Goal: Task Accomplishment & Management: Manage account settings

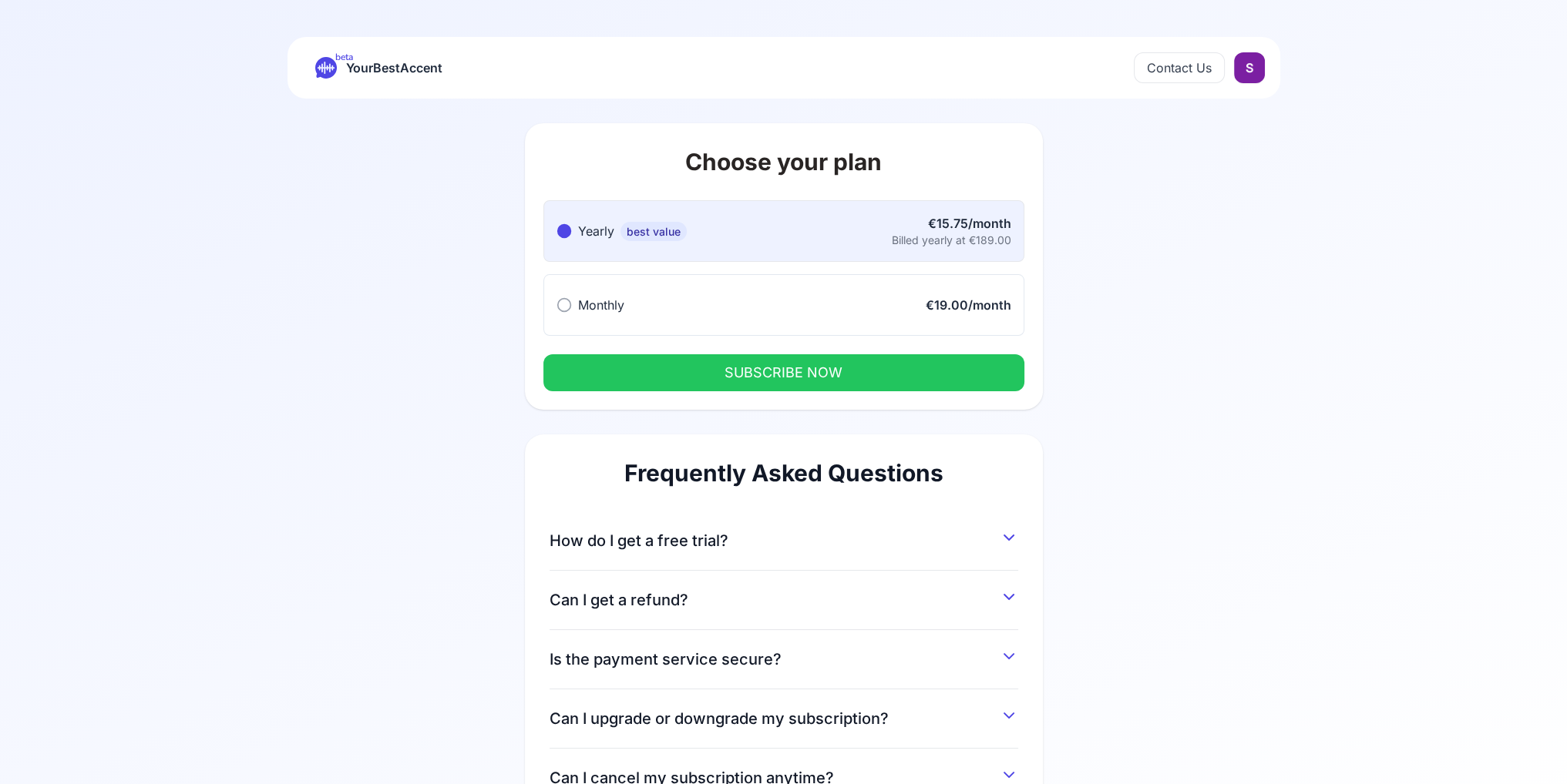
click at [474, 343] on div "Choose your plan Yearly best value Yearly best value €15.75/month Billed yearly…" at bounding box center [784, 478] width 888 height 758
click at [1015, 543] on icon at bounding box center [1009, 538] width 18 height 18
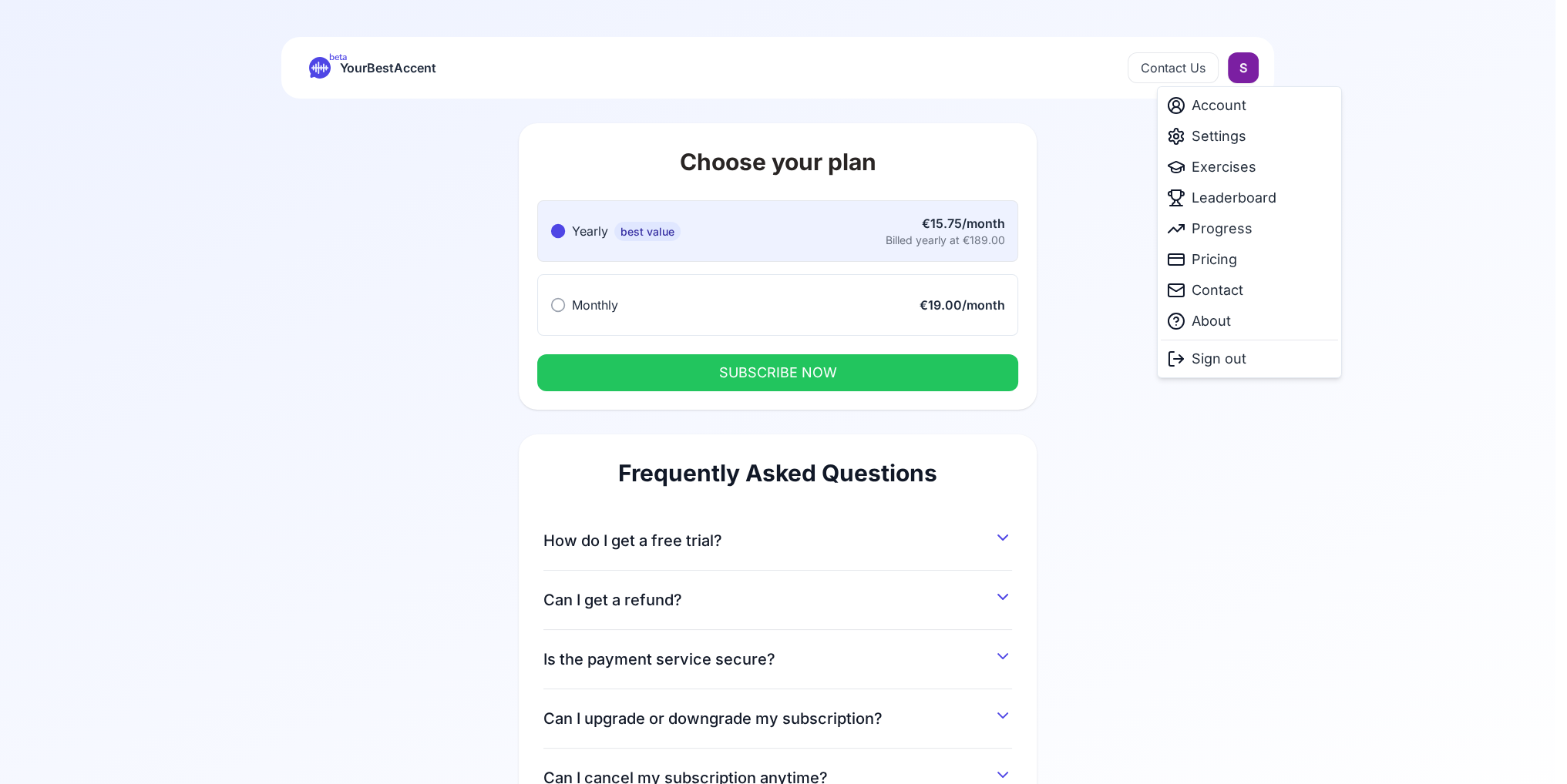
click at [1240, 69] on html "beta YourBestAccent Contact Us Choose your plan Yearly best value Yearly best v…" at bounding box center [784, 392] width 1567 height 784
click at [1230, 93] on div "Account" at bounding box center [1249, 105] width 177 height 31
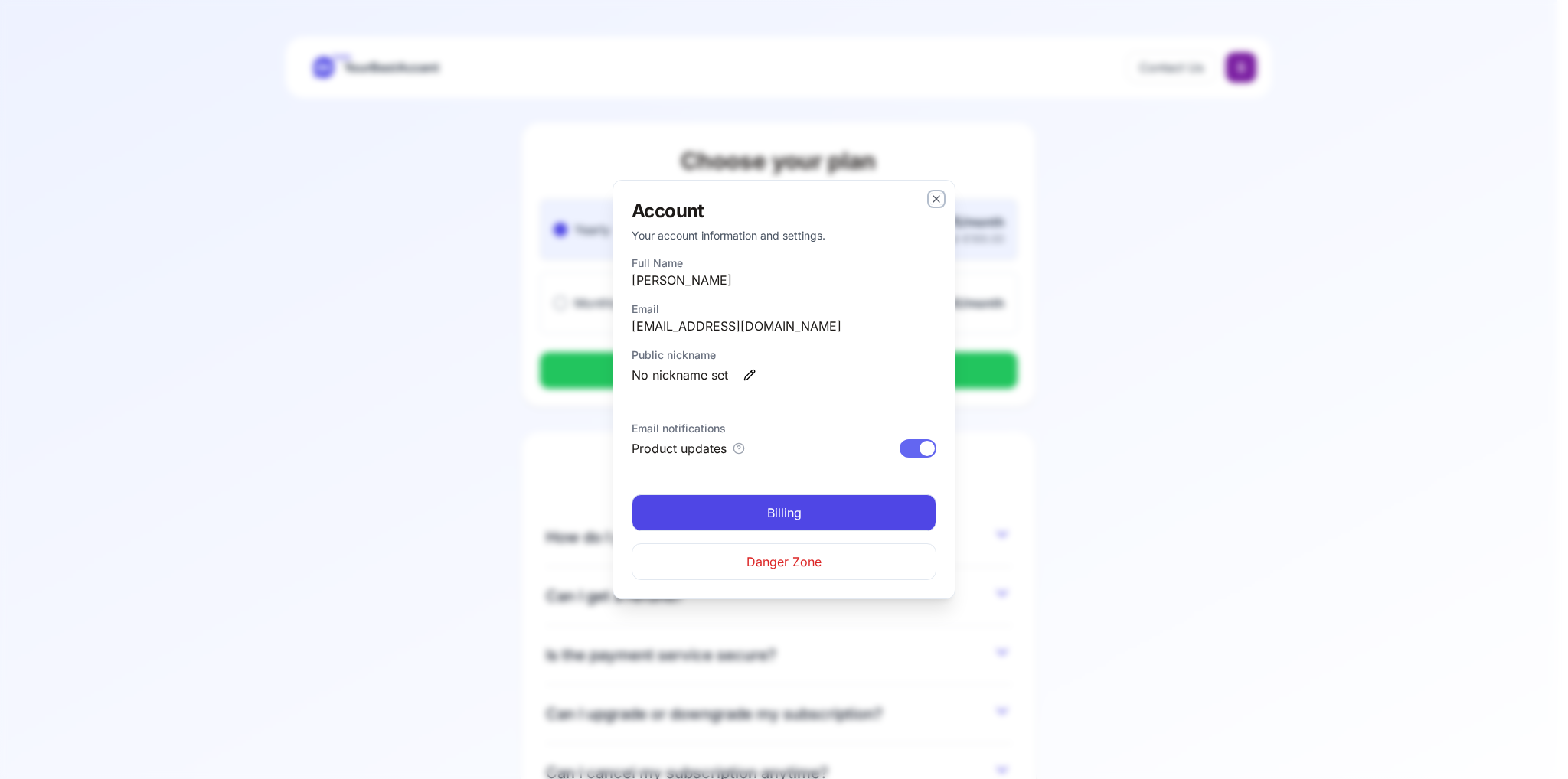
click at [935, 196] on icon "button" at bounding box center [936, 199] width 12 height 12
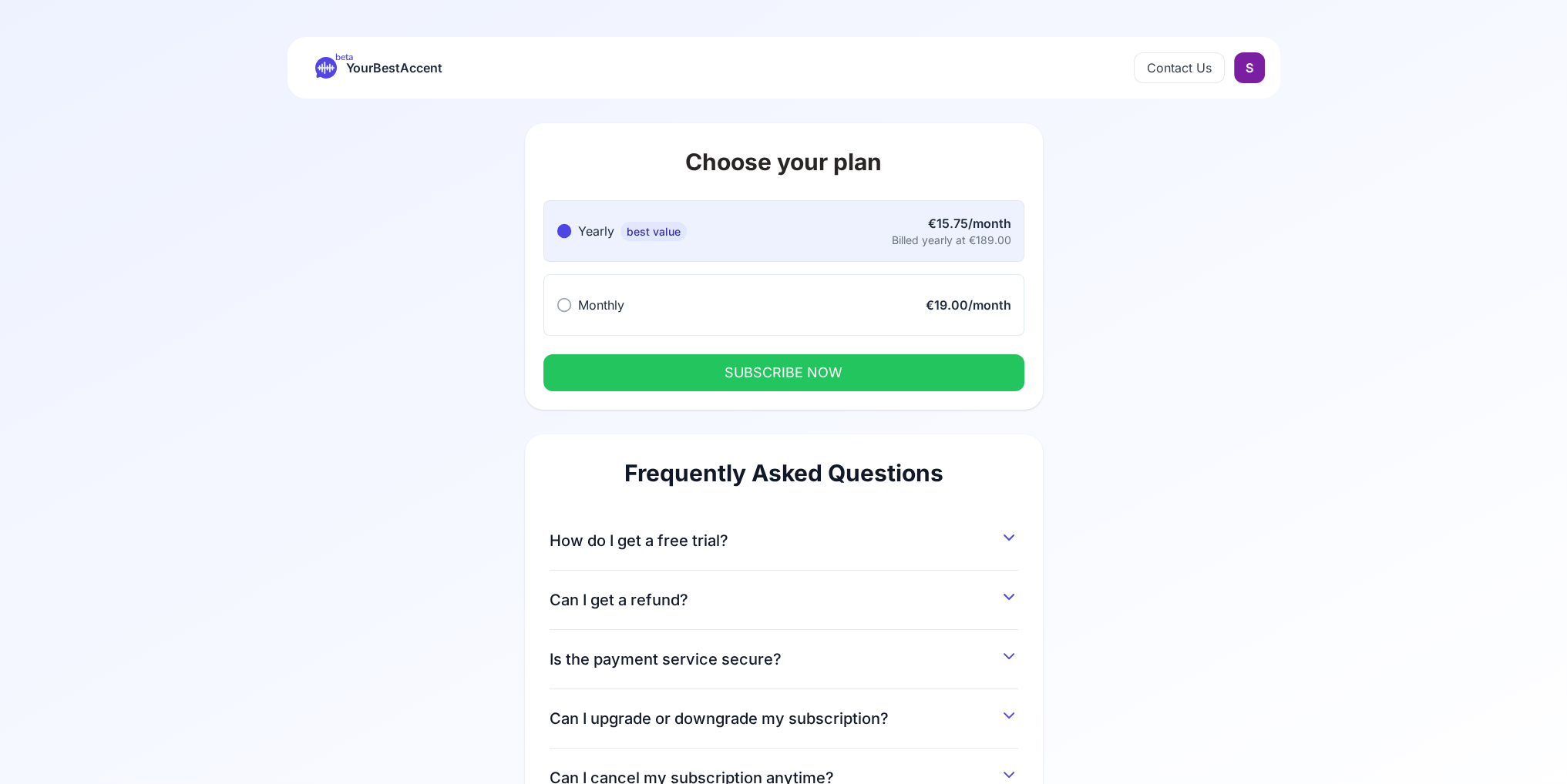
click at [1237, 74] on html "beta YourBestAccent Contact Us Choose your plan Yearly best value Yearly best v…" at bounding box center [784, 392] width 1567 height 784
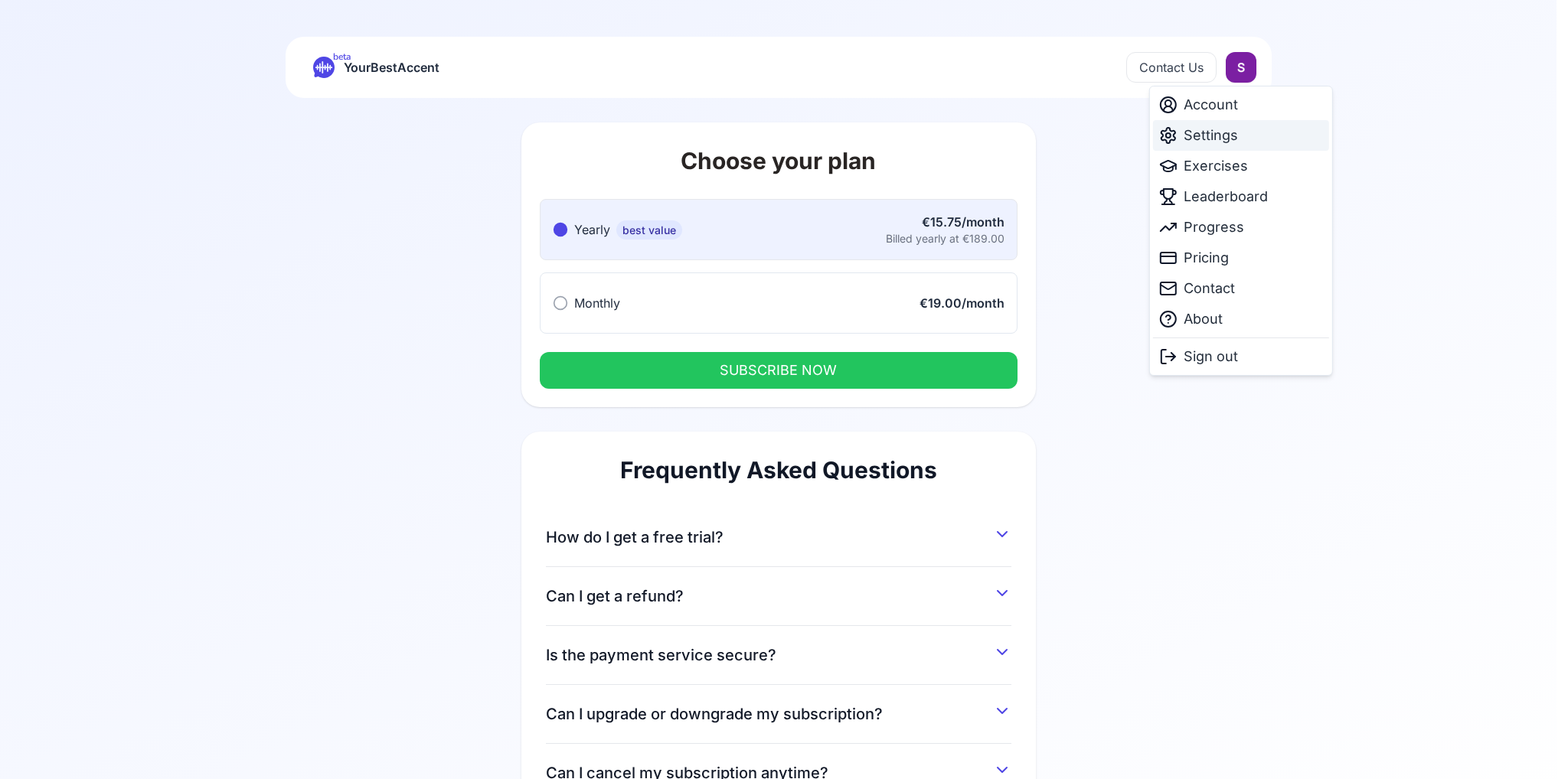
click at [1228, 139] on span "Settings" at bounding box center [1211, 135] width 54 height 21
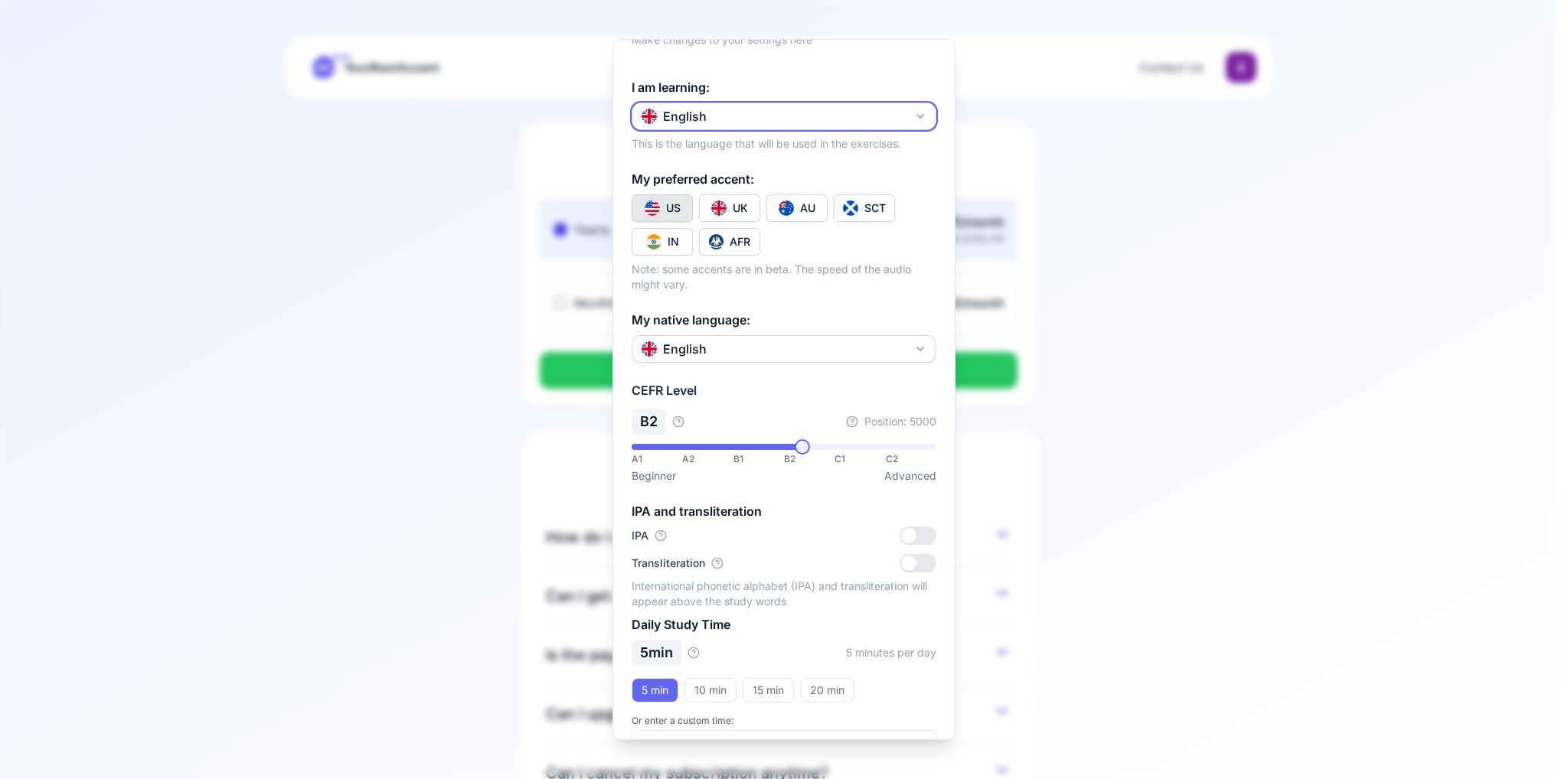
scroll to position [88, 0]
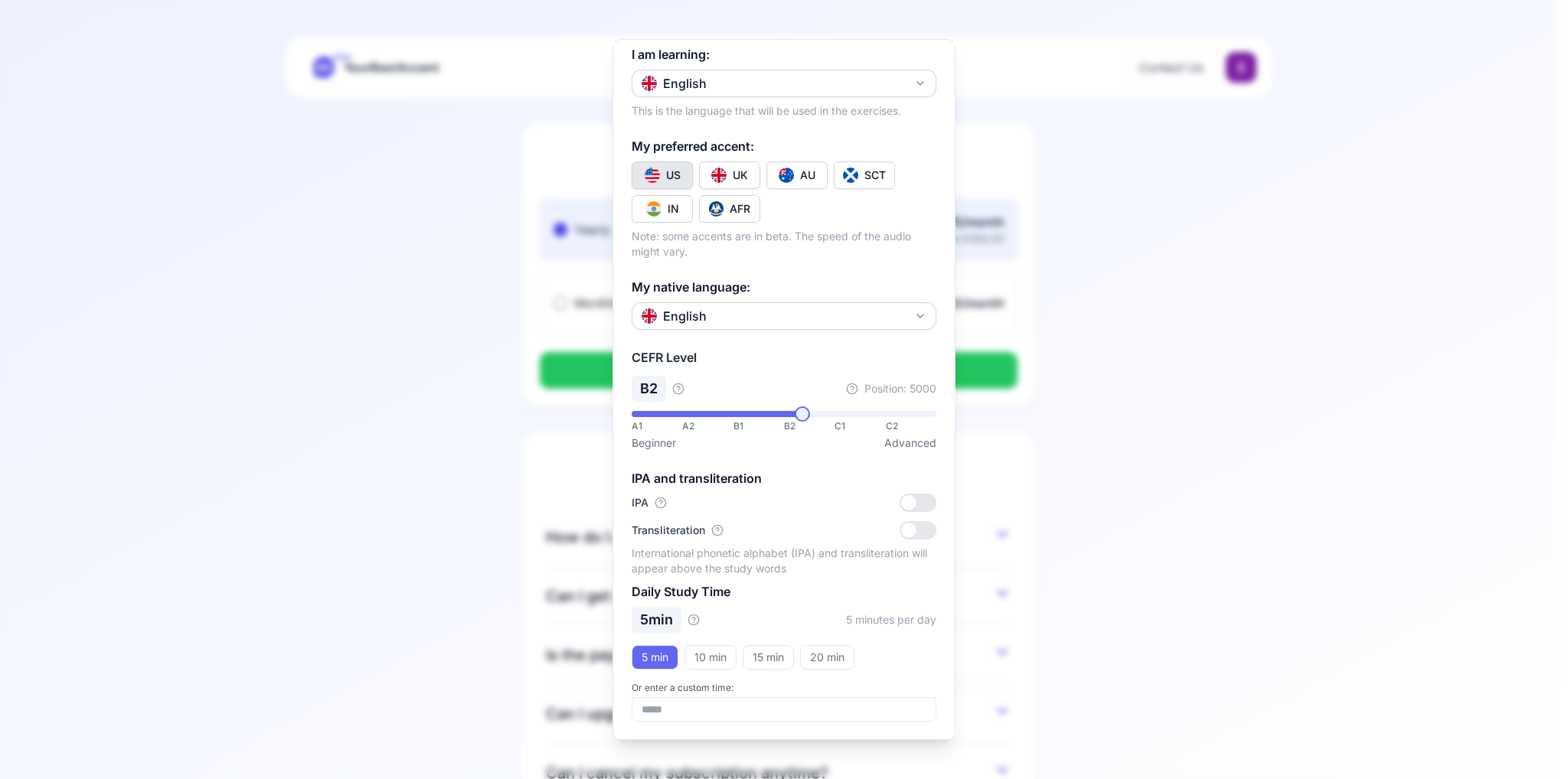
click at [1204, 191] on div at bounding box center [784, 389] width 1568 height 779
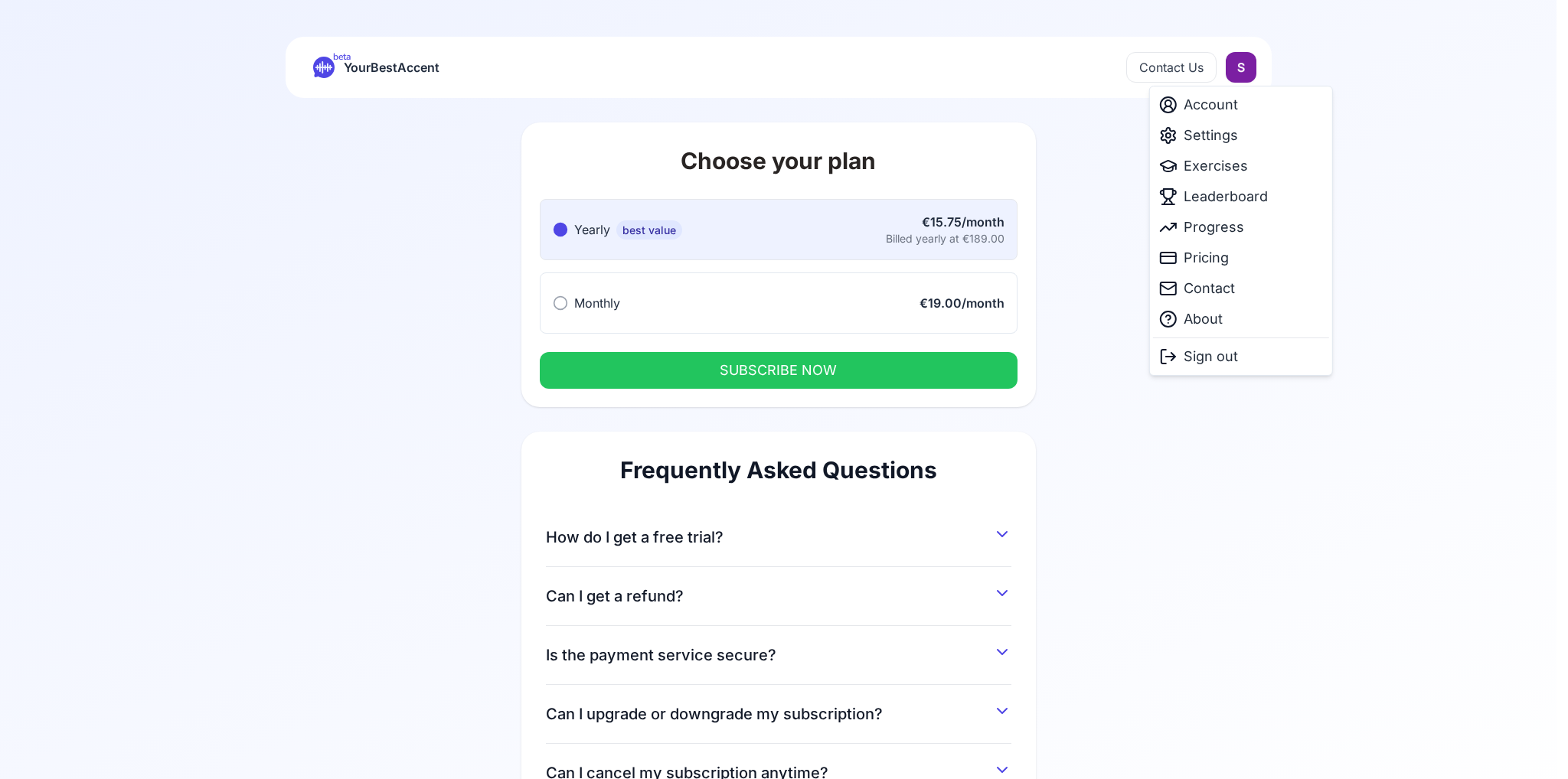
click at [1245, 74] on html "beta YourBestAccent Contact Us Choose your plan Yearly best value Yearly best v…" at bounding box center [784, 389] width 1568 height 779
click at [1231, 105] on span "Account" at bounding box center [1211, 105] width 54 height 21
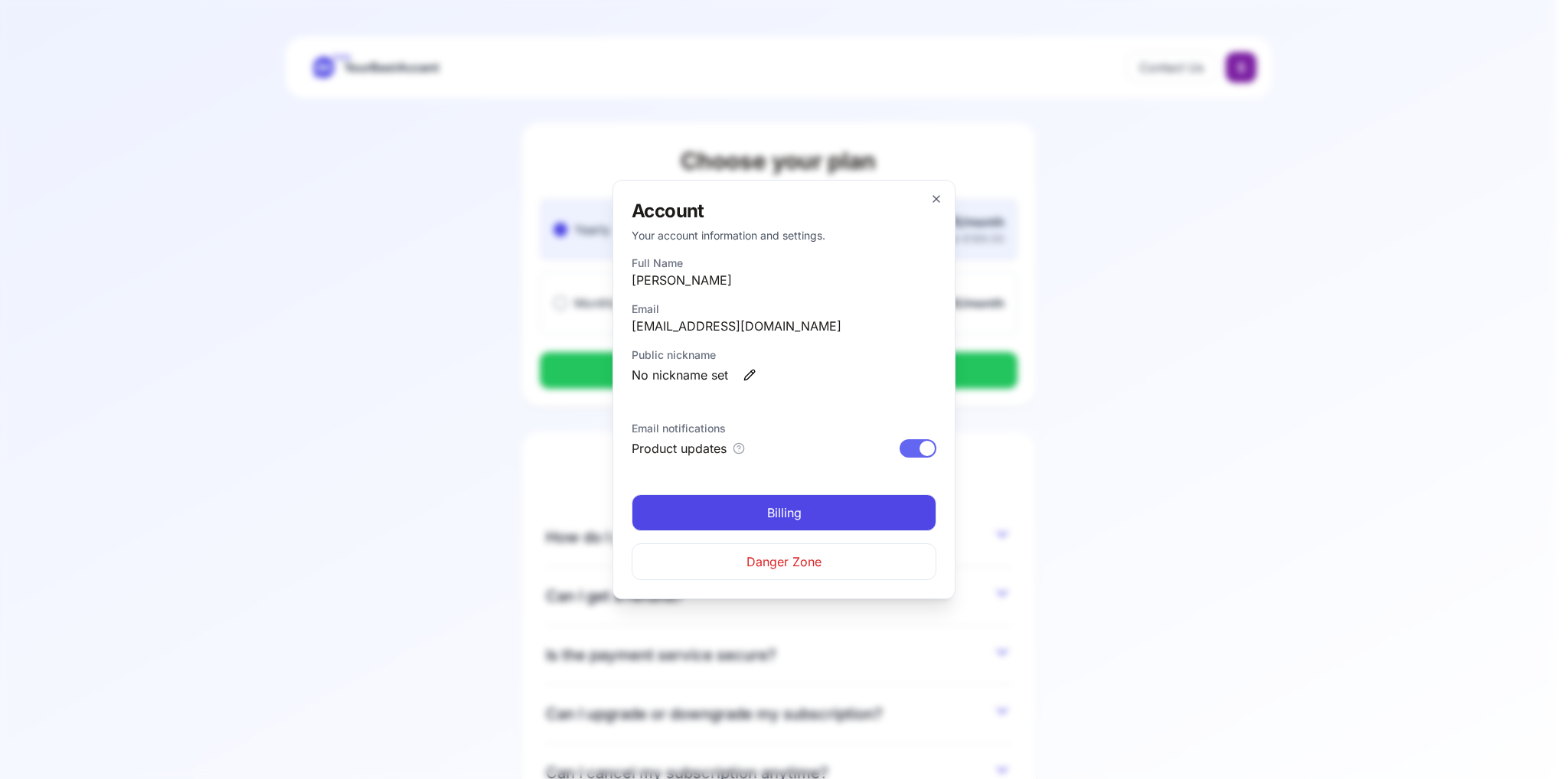
click at [777, 569] on span "Danger Zone" at bounding box center [783, 561] width 75 height 18
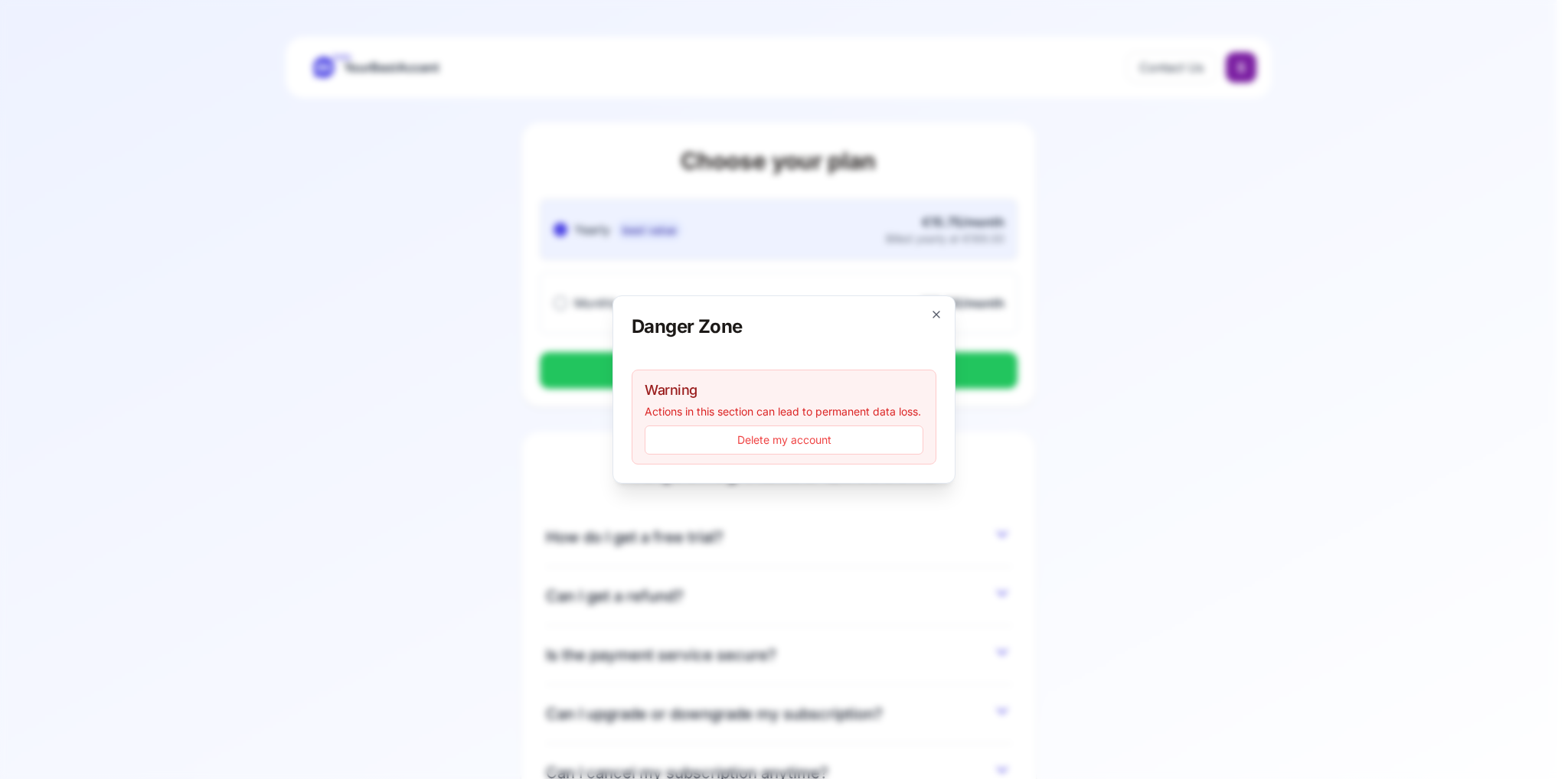
click at [850, 442] on button "Delete my account" at bounding box center [783, 440] width 278 height 29
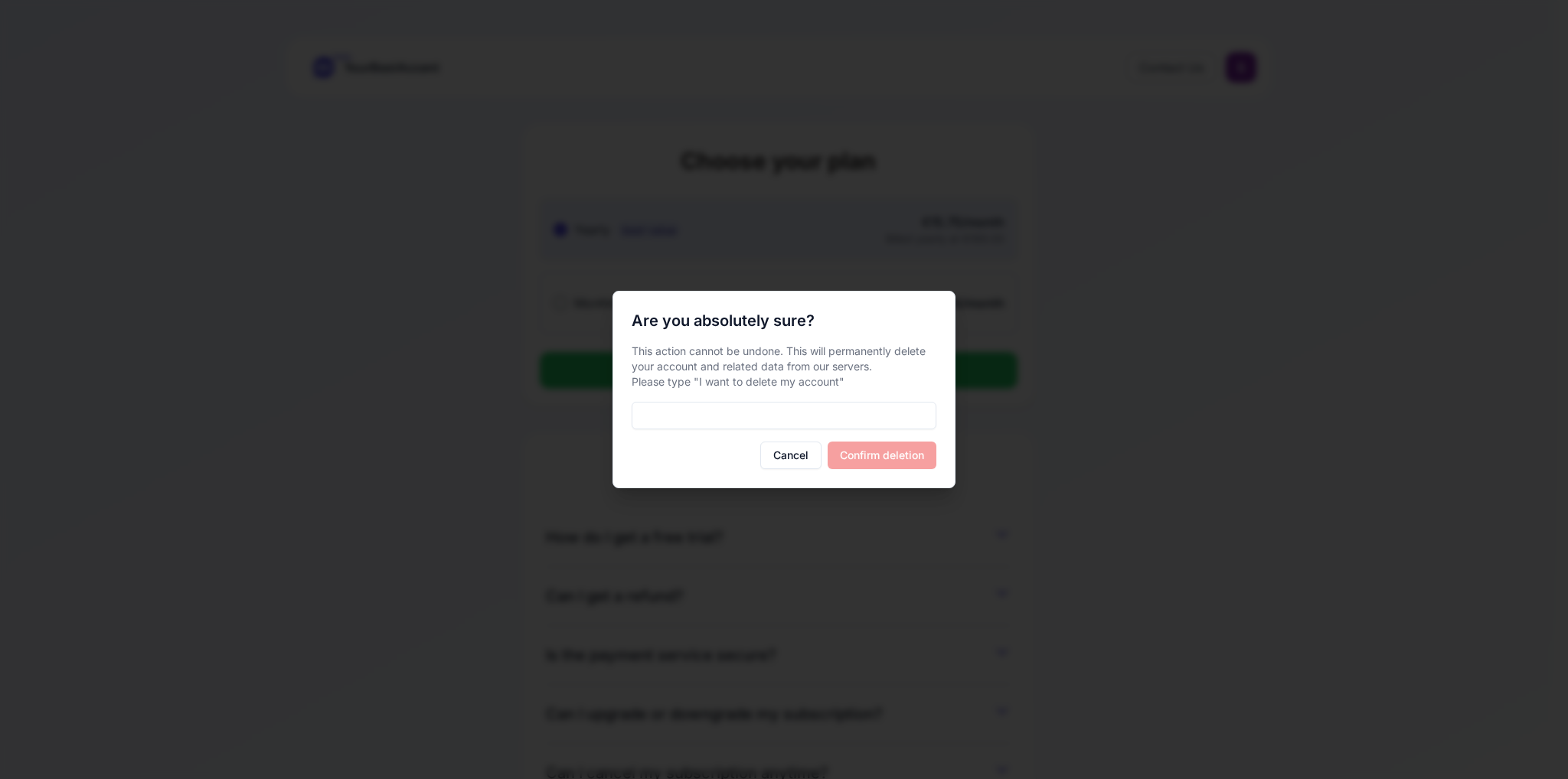
click at [784, 415] on input at bounding box center [783, 416] width 305 height 28
type input "**********"
click at [907, 449] on button "Confirm deletion" at bounding box center [882, 456] width 108 height 28
